Goal: Obtain resource: Download file/media

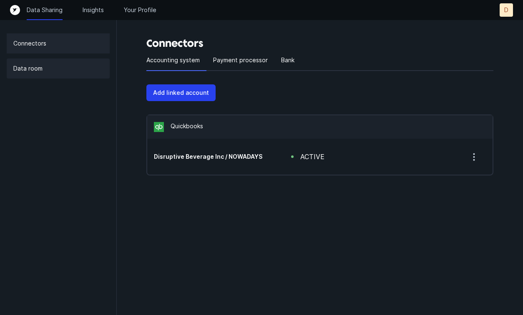
click at [47, 66] on div "Data room" at bounding box center [58, 68] width 103 height 20
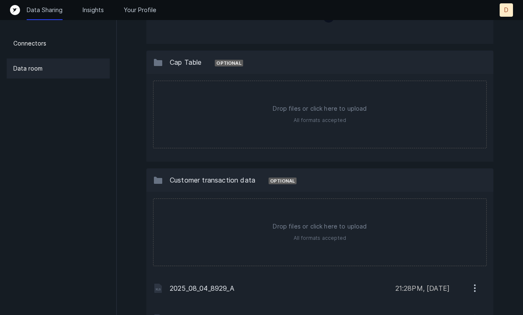
scroll to position [453, 0]
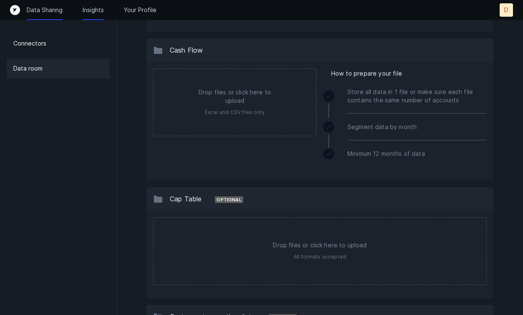
click at [93, 6] on p "Insights" at bounding box center [93, 10] width 21 height 8
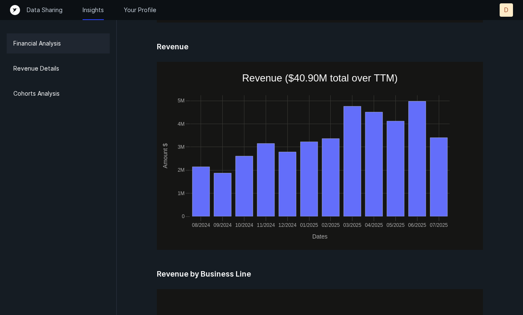
scroll to position [551, 0]
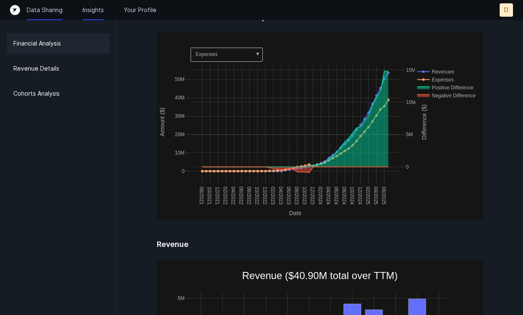
click at [48, 11] on p "Data Sharing" at bounding box center [45, 10] width 36 height 8
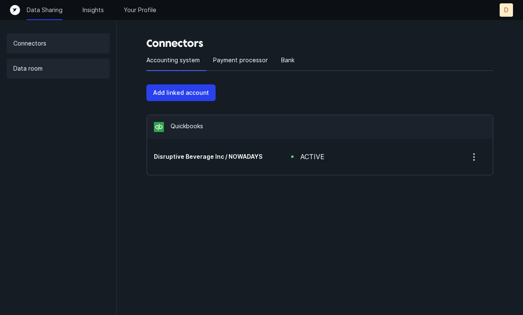
click at [58, 71] on div "Data room" at bounding box center [58, 68] width 103 height 20
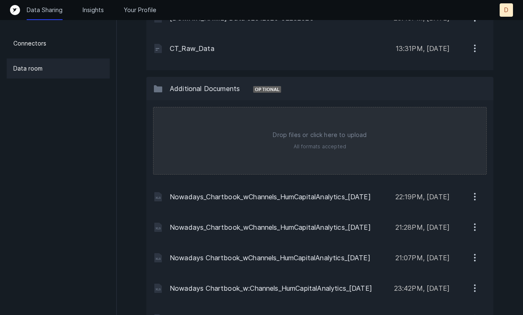
scroll to position [1162, 0]
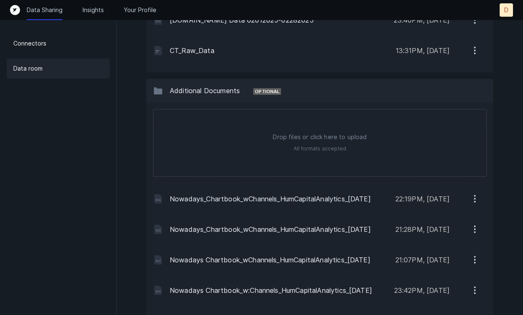
click at [475, 201] on icon "button" at bounding box center [475, 201] width 1 height 1
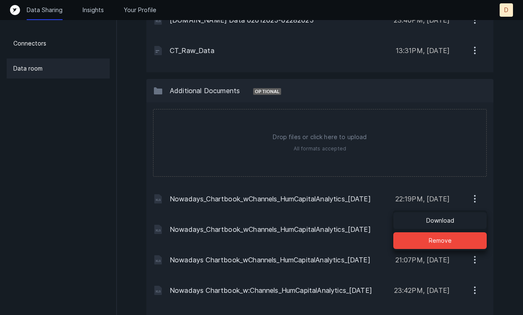
click at [463, 218] on button "Download" at bounding box center [439, 220] width 93 height 17
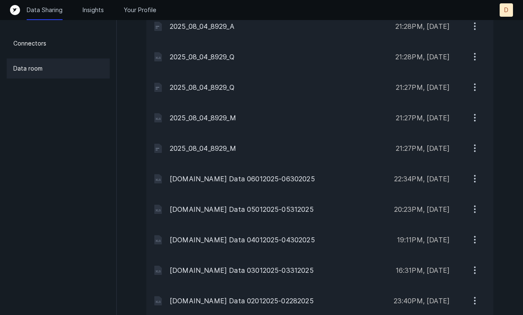
scroll to position [881, 0]
